Goal: Information Seeking & Learning: Learn about a topic

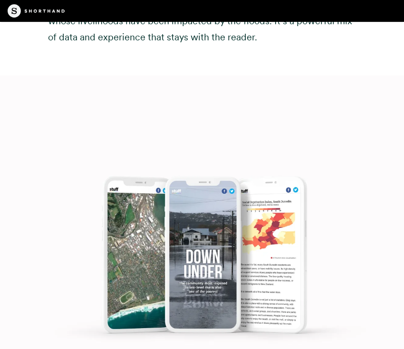
scroll to position [3436, 0]
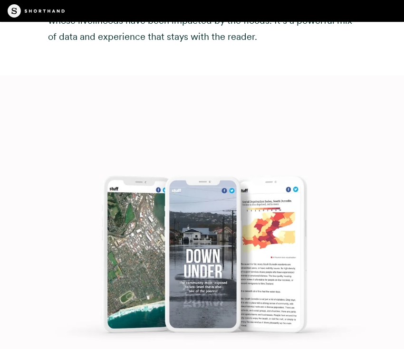
click at [216, 176] on img at bounding box center [202, 249] width 404 height 349
click at [143, 191] on img at bounding box center [202, 249] width 404 height 349
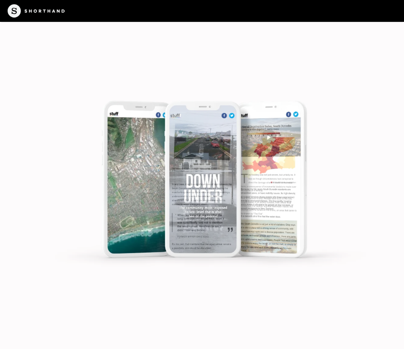
scroll to position [3607, 0]
click at [213, 195] on img at bounding box center [202, 174] width 404 height 349
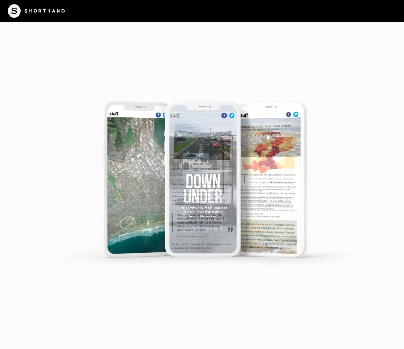
click at [213, 195] on img at bounding box center [202, 174] width 404 height 349
click at [259, 184] on img at bounding box center [202, 174] width 404 height 349
drag, startPoint x: 206, startPoint y: 184, endPoint x: 312, endPoint y: 188, distance: 106.0
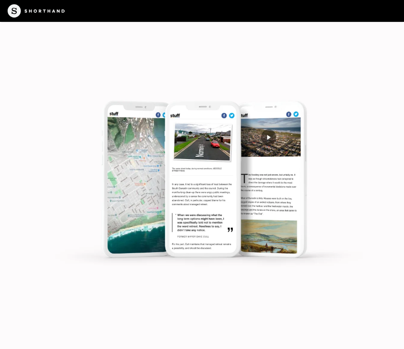
scroll to position [3790, 0]
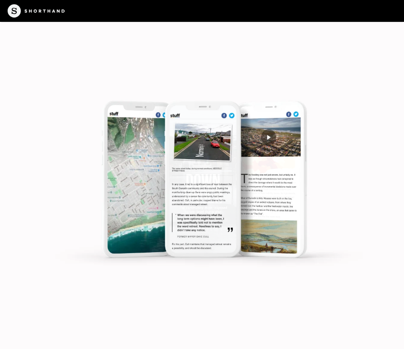
click at [196, 140] on img at bounding box center [202, 174] width 404 height 349
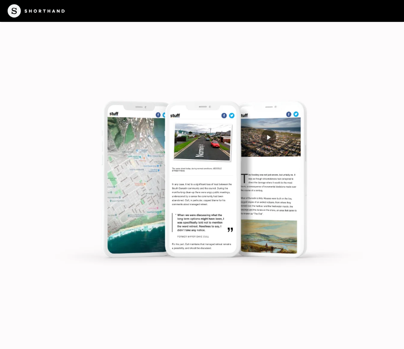
scroll to position [3711, 0]
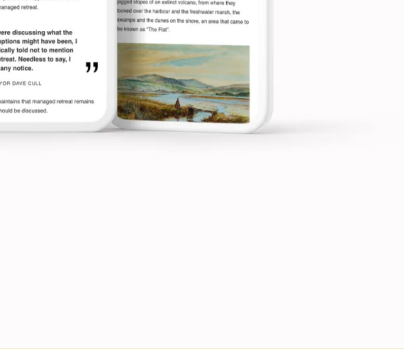
click at [140, 92] on img at bounding box center [202, 174] width 404 height 349
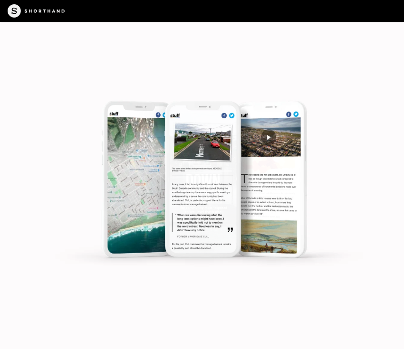
scroll to position [3801, 0]
click at [269, 140] on img at bounding box center [202, 174] width 404 height 349
click at [210, 149] on img at bounding box center [202, 174] width 404 height 349
click at [204, 207] on img at bounding box center [202, 174] width 404 height 349
click at [197, 205] on img at bounding box center [202, 174] width 404 height 349
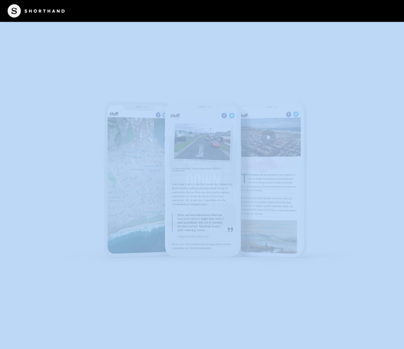
click at [197, 205] on img at bounding box center [202, 174] width 404 height 349
click at [109, 180] on img at bounding box center [202, 174] width 404 height 349
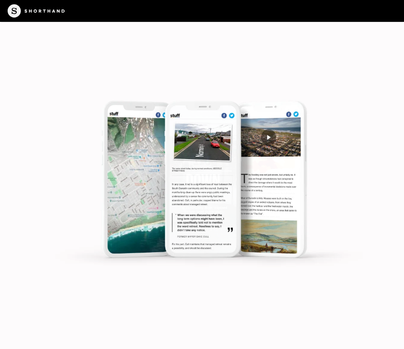
click at [194, 190] on img at bounding box center [202, 174] width 404 height 349
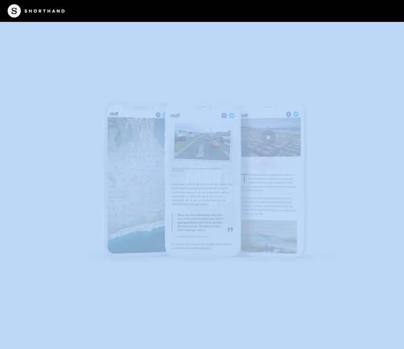
click at [194, 190] on img at bounding box center [202, 174] width 404 height 349
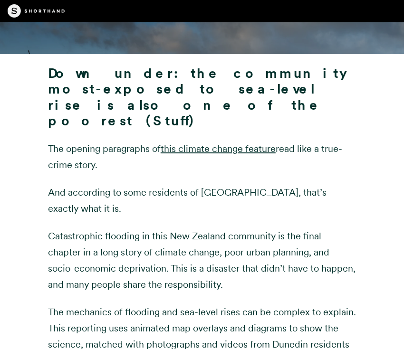
scroll to position [3097, 0]
